Goal: Task Accomplishment & Management: Use online tool/utility

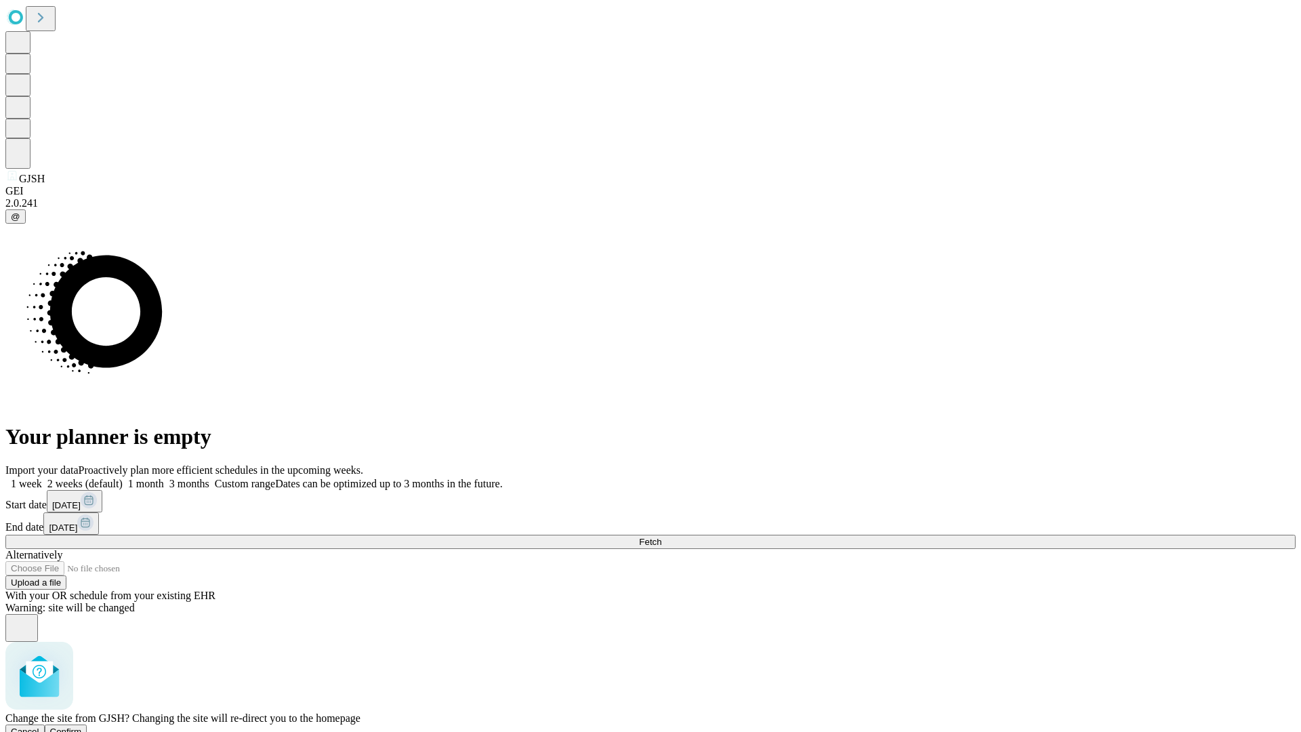
click at [82, 726] on span "Confirm" at bounding box center [66, 731] width 32 height 10
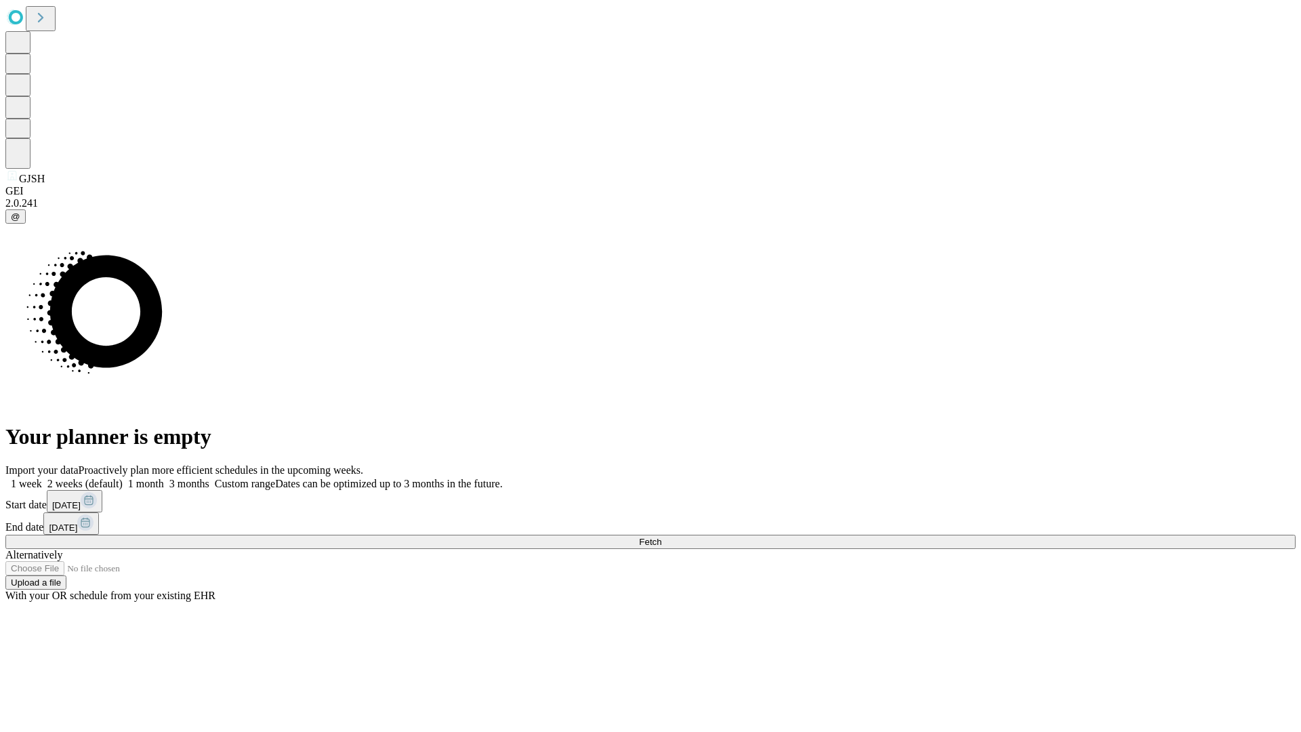
click at [123, 478] on label "2 weeks (default)" at bounding box center [82, 484] width 81 height 12
click at [661, 536] on span "Fetch" at bounding box center [650, 541] width 22 height 10
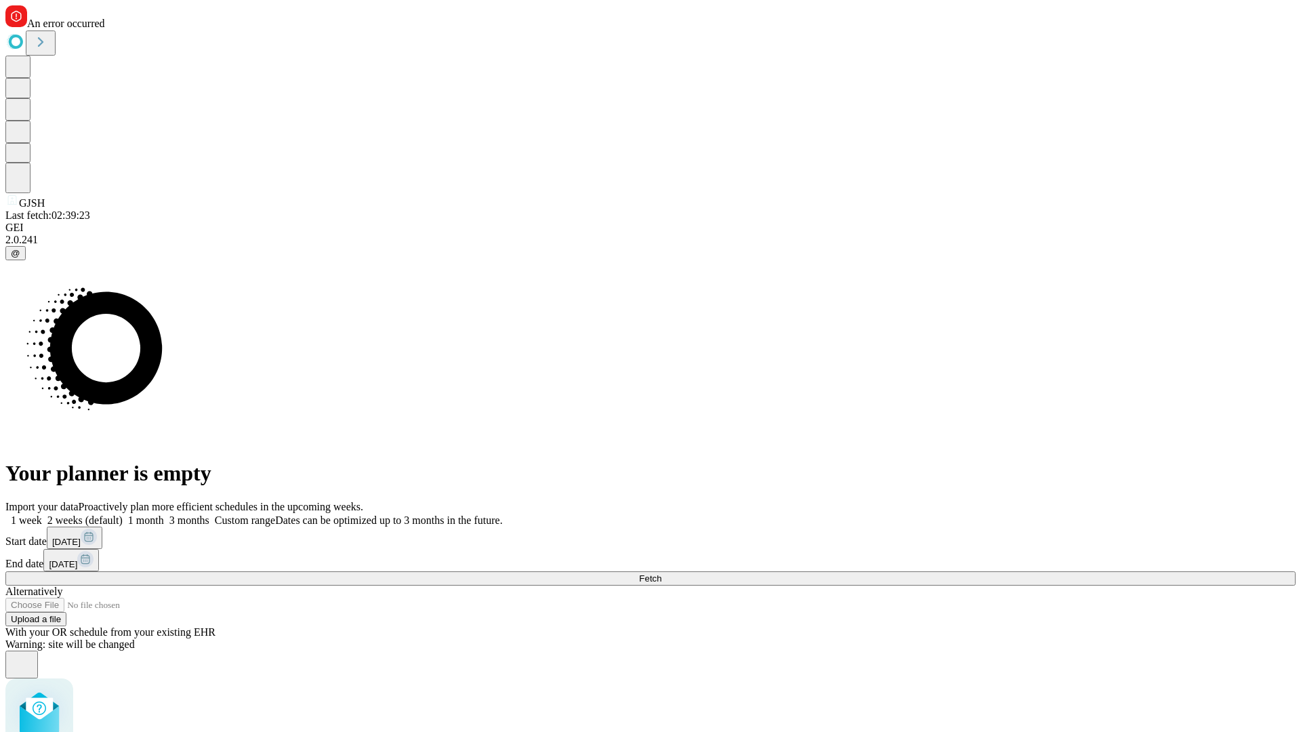
click at [123, 514] on label "2 weeks (default)" at bounding box center [82, 520] width 81 height 12
click at [661, 573] on span "Fetch" at bounding box center [650, 578] width 22 height 10
click at [123, 514] on label "2 weeks (default)" at bounding box center [82, 520] width 81 height 12
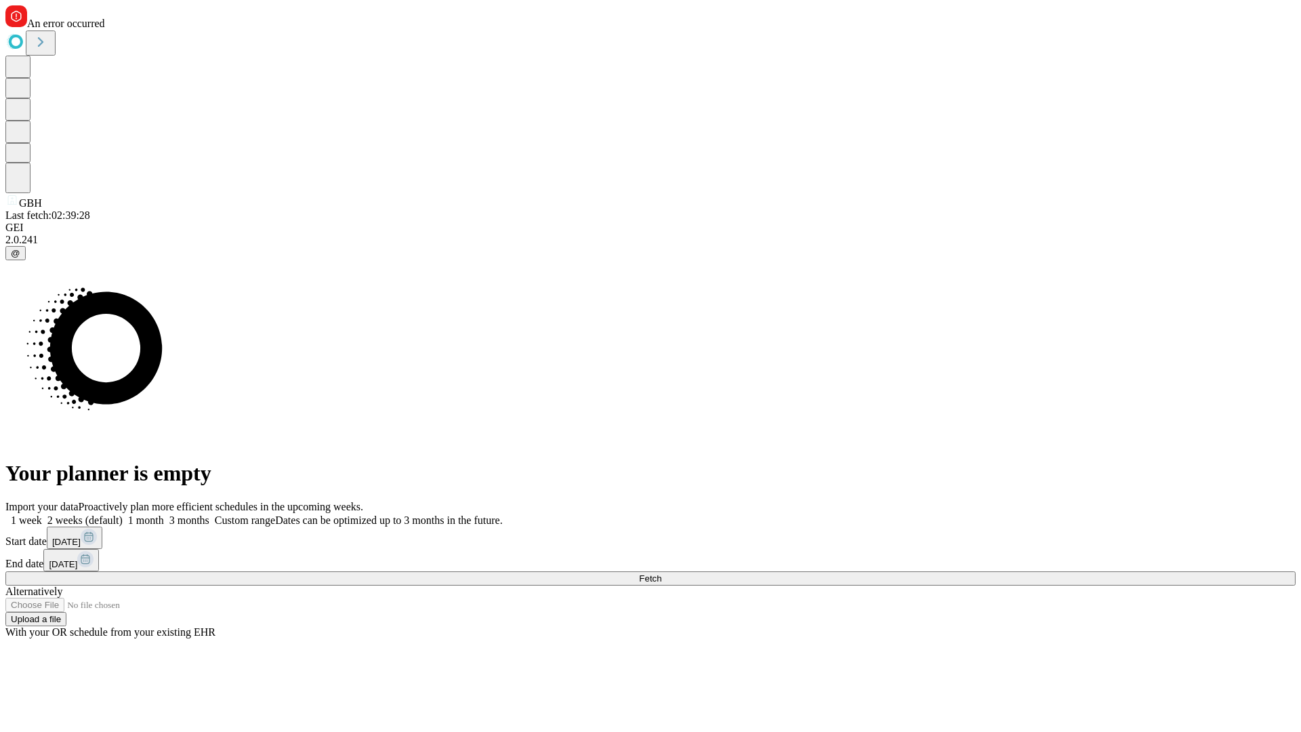
click at [661, 573] on span "Fetch" at bounding box center [650, 578] width 22 height 10
click at [123, 514] on label "2 weeks (default)" at bounding box center [82, 520] width 81 height 12
click at [661, 573] on span "Fetch" at bounding box center [650, 578] width 22 height 10
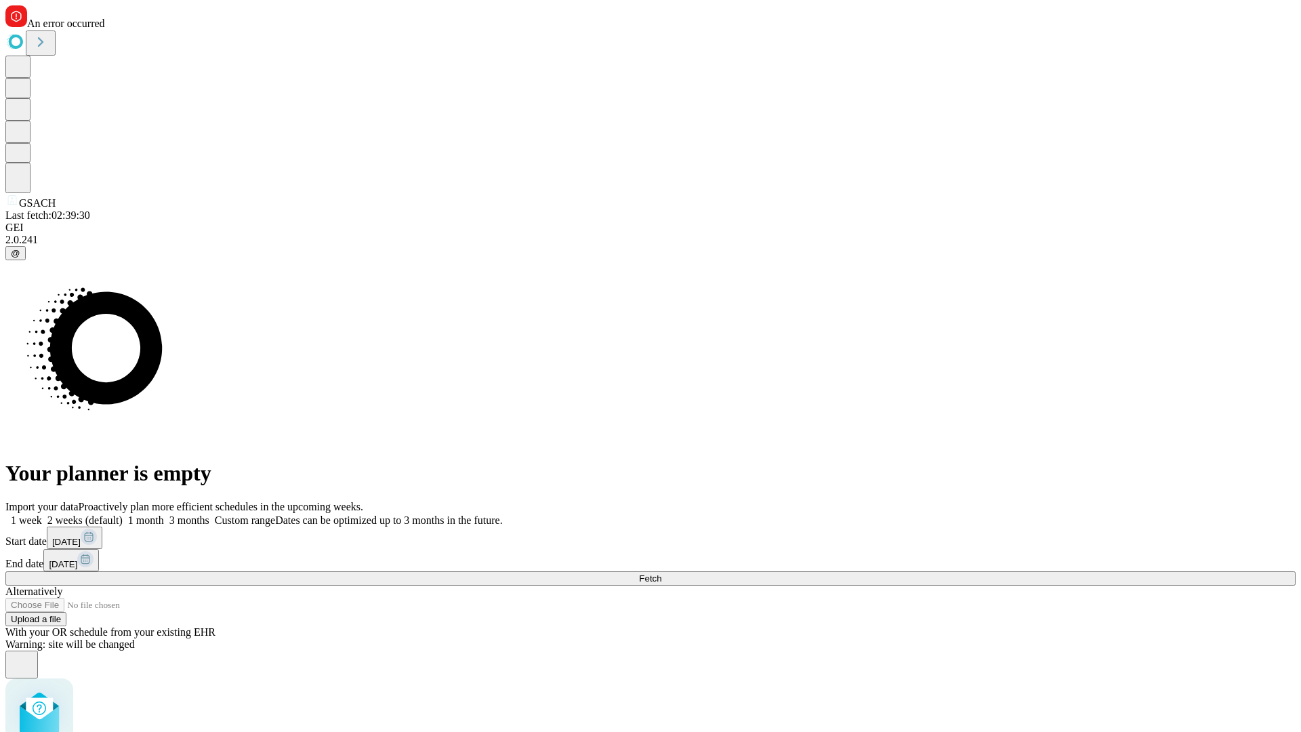
click at [123, 514] on label "2 weeks (default)" at bounding box center [82, 520] width 81 height 12
click at [661, 573] on span "Fetch" at bounding box center [650, 578] width 22 height 10
click at [123, 514] on label "2 weeks (default)" at bounding box center [82, 520] width 81 height 12
click at [661, 573] on span "Fetch" at bounding box center [650, 578] width 22 height 10
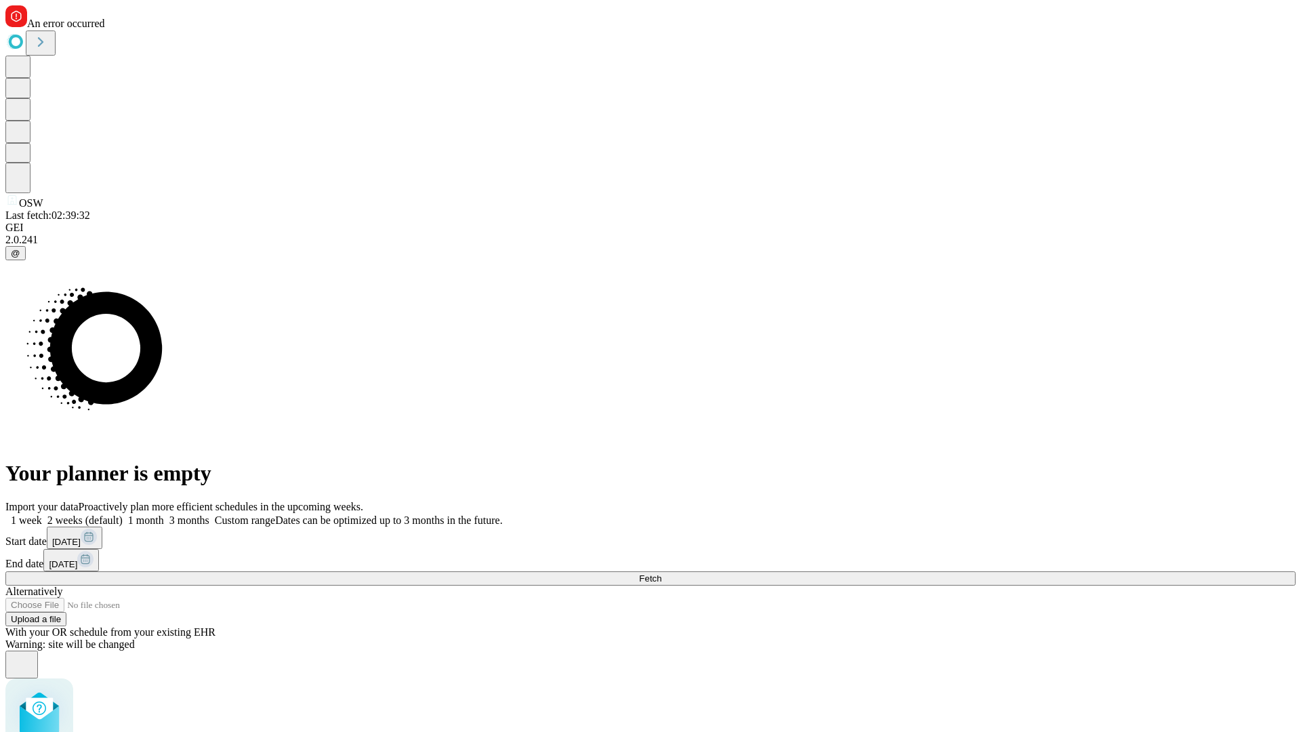
click at [123, 514] on label "2 weeks (default)" at bounding box center [82, 520] width 81 height 12
click at [661, 573] on span "Fetch" at bounding box center [650, 578] width 22 height 10
click at [123, 514] on label "2 weeks (default)" at bounding box center [82, 520] width 81 height 12
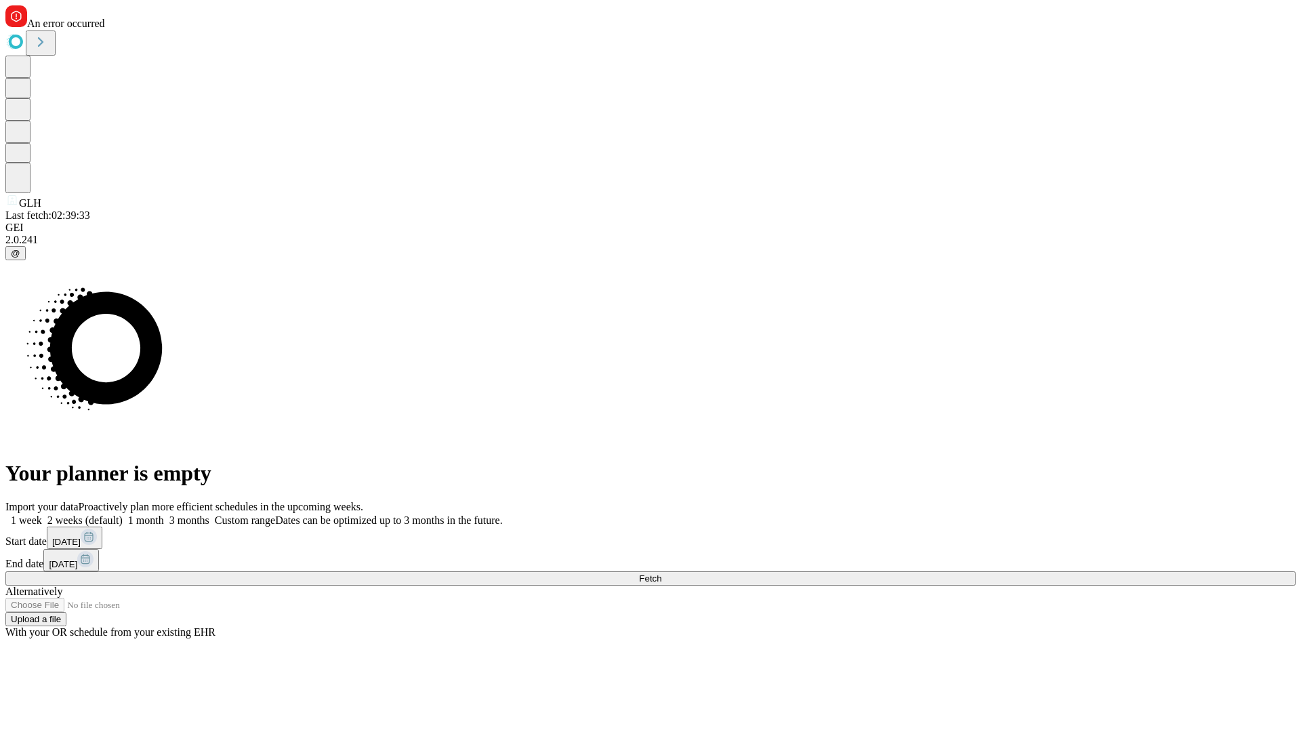
click at [661, 573] on span "Fetch" at bounding box center [650, 578] width 22 height 10
click at [123, 514] on label "2 weeks (default)" at bounding box center [82, 520] width 81 height 12
click at [661, 573] on span "Fetch" at bounding box center [650, 578] width 22 height 10
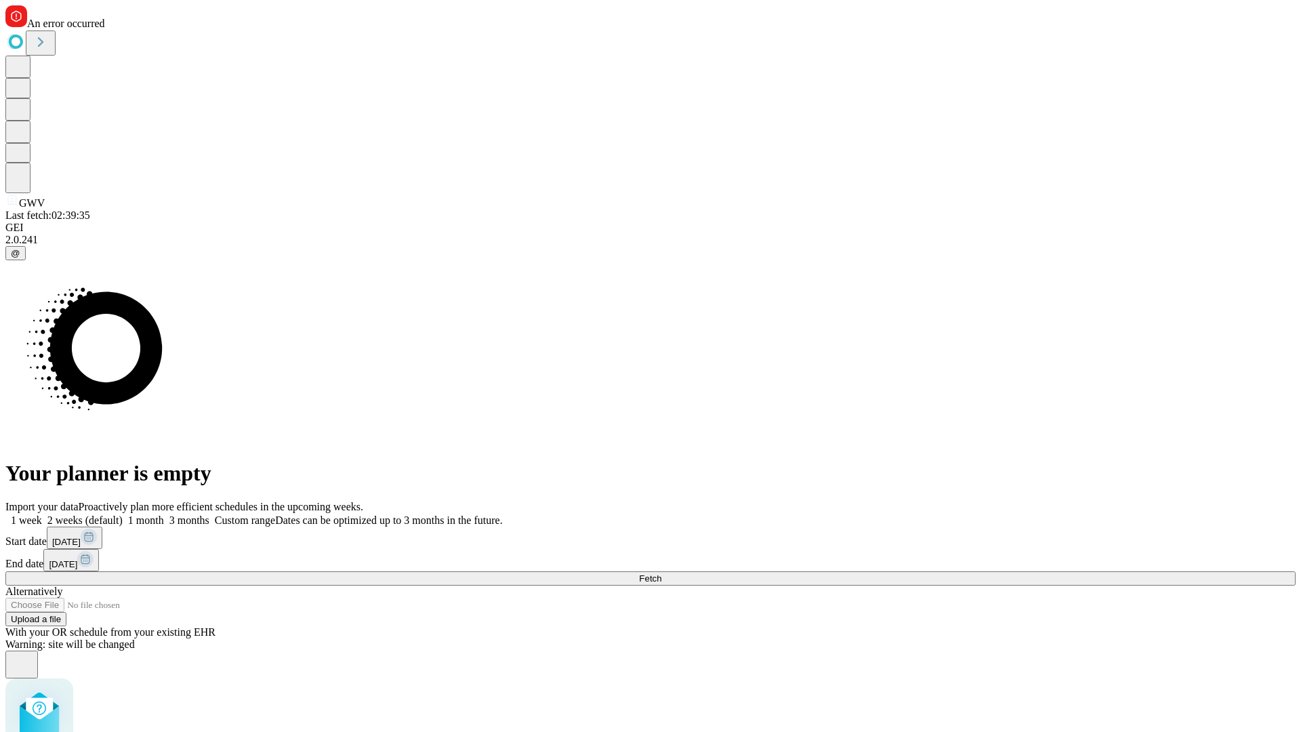
click at [123, 514] on label "2 weeks (default)" at bounding box center [82, 520] width 81 height 12
click at [661, 573] on span "Fetch" at bounding box center [650, 578] width 22 height 10
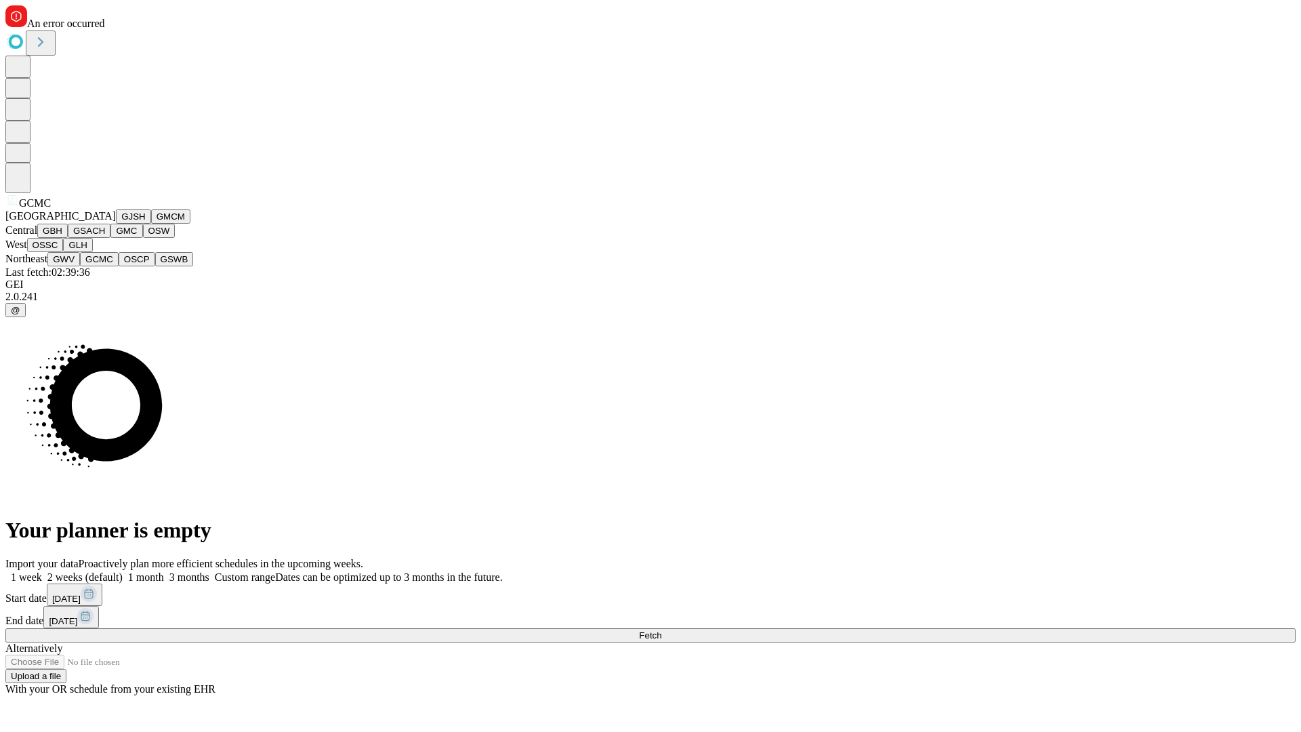
click at [119, 266] on button "OSCP" at bounding box center [137, 259] width 37 height 14
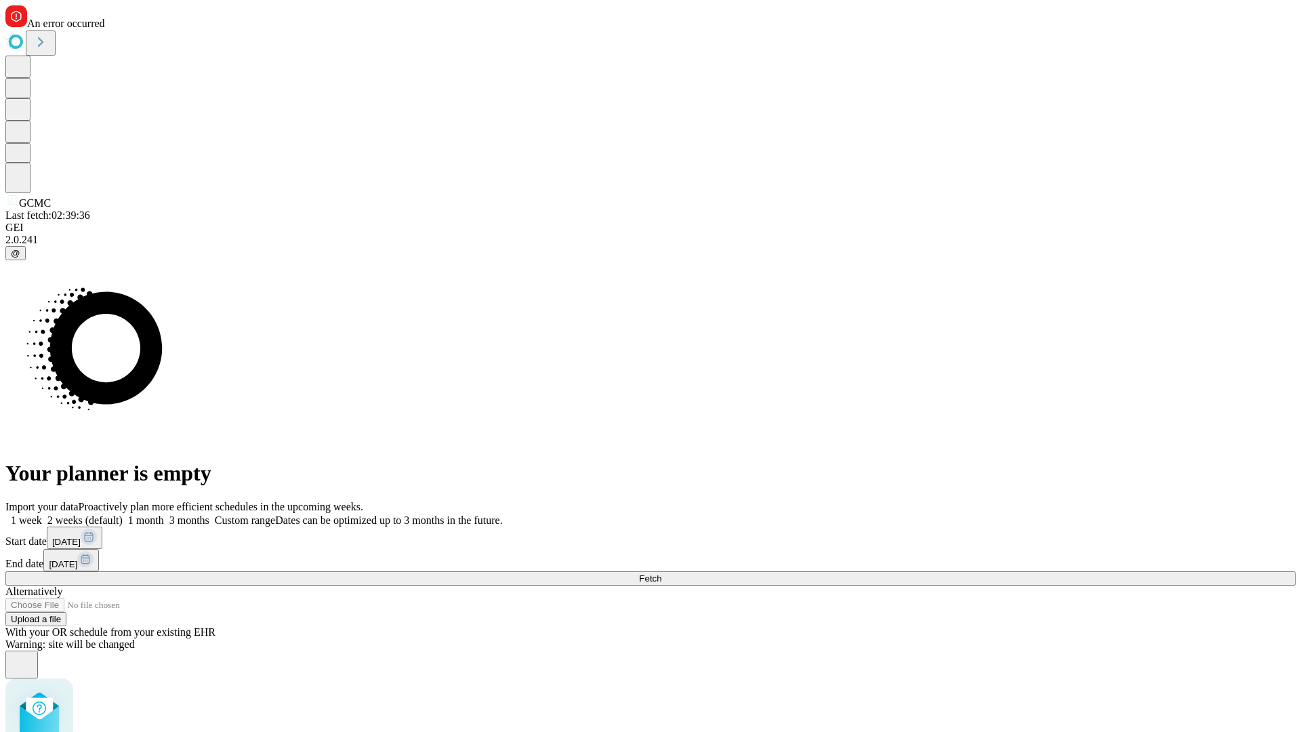
click at [123, 514] on label "2 weeks (default)" at bounding box center [82, 520] width 81 height 12
click at [661, 573] on span "Fetch" at bounding box center [650, 578] width 22 height 10
click at [123, 514] on label "2 weeks (default)" at bounding box center [82, 520] width 81 height 12
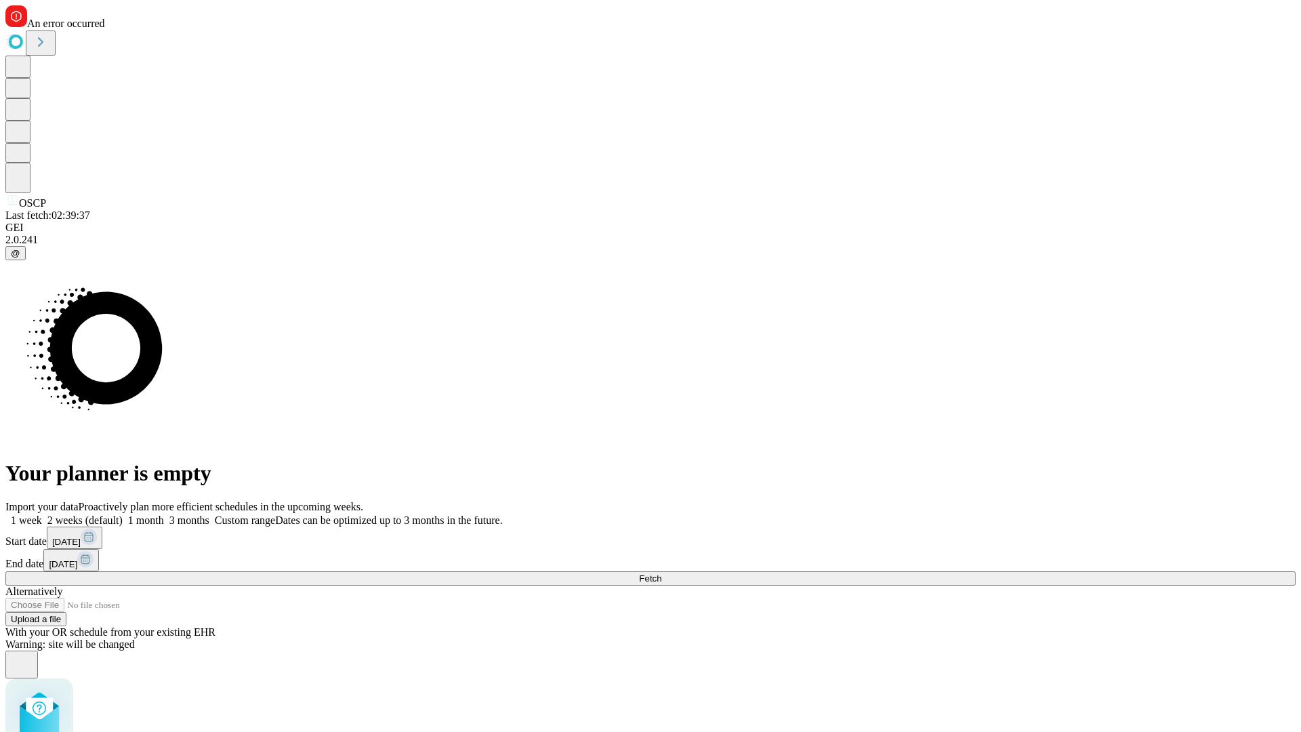
click at [661, 573] on span "Fetch" at bounding box center [650, 578] width 22 height 10
